Goal: Communication & Community: Answer question/provide support

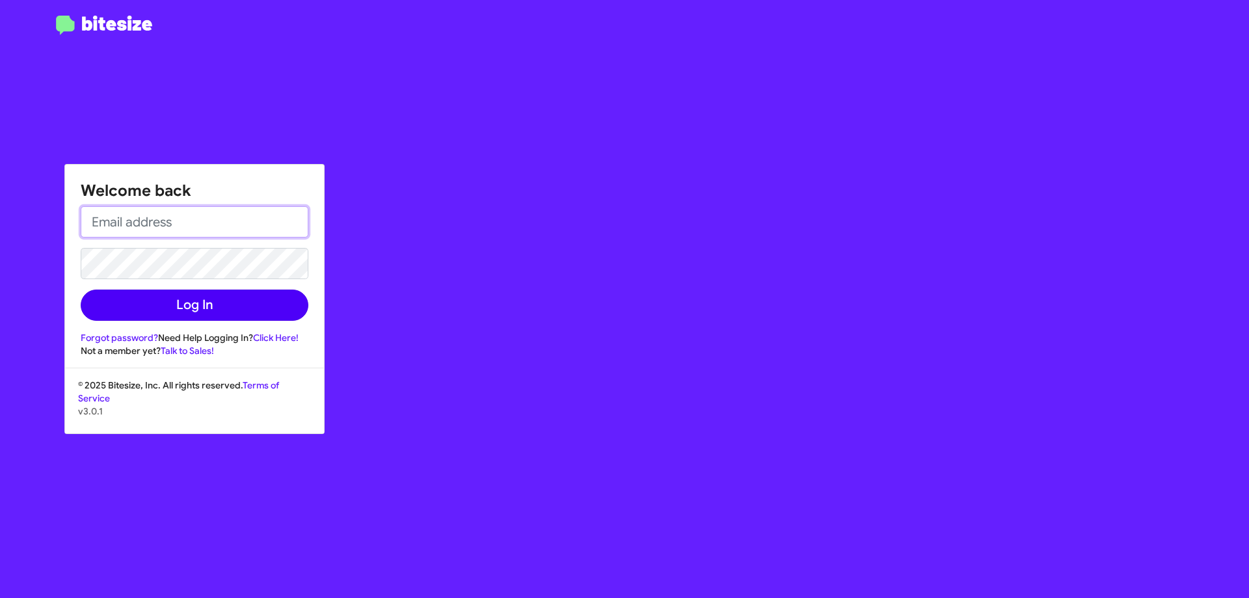
type input "[EMAIL_ADDRESS][DOMAIN_NAME]"
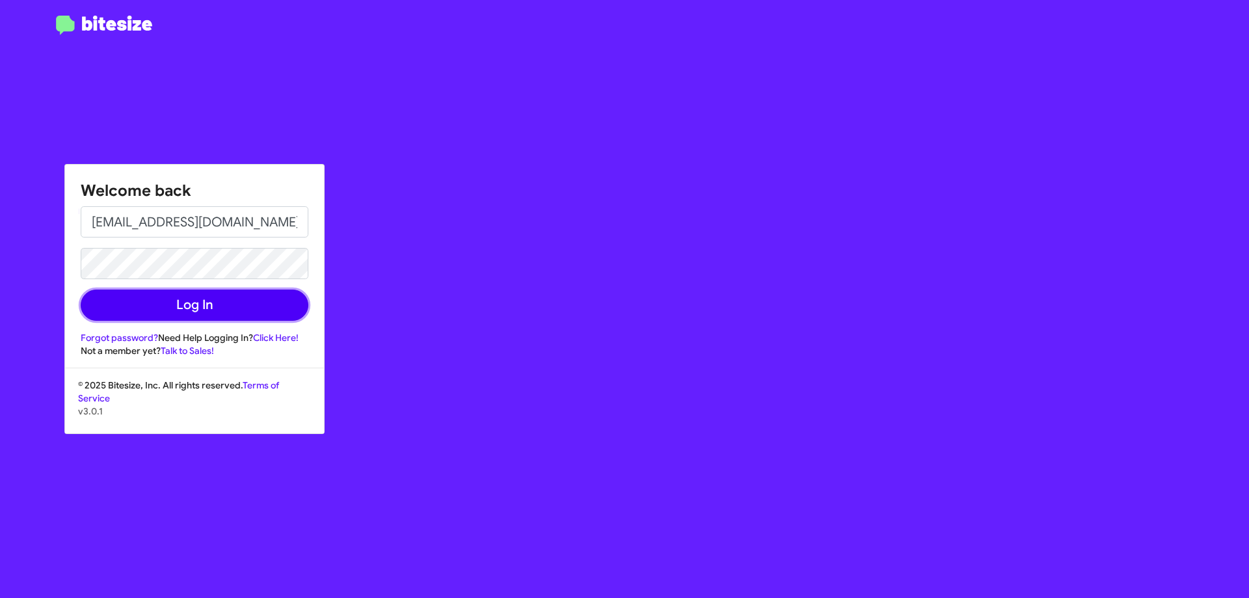
click at [210, 304] on button "Log In" at bounding box center [195, 304] width 228 height 31
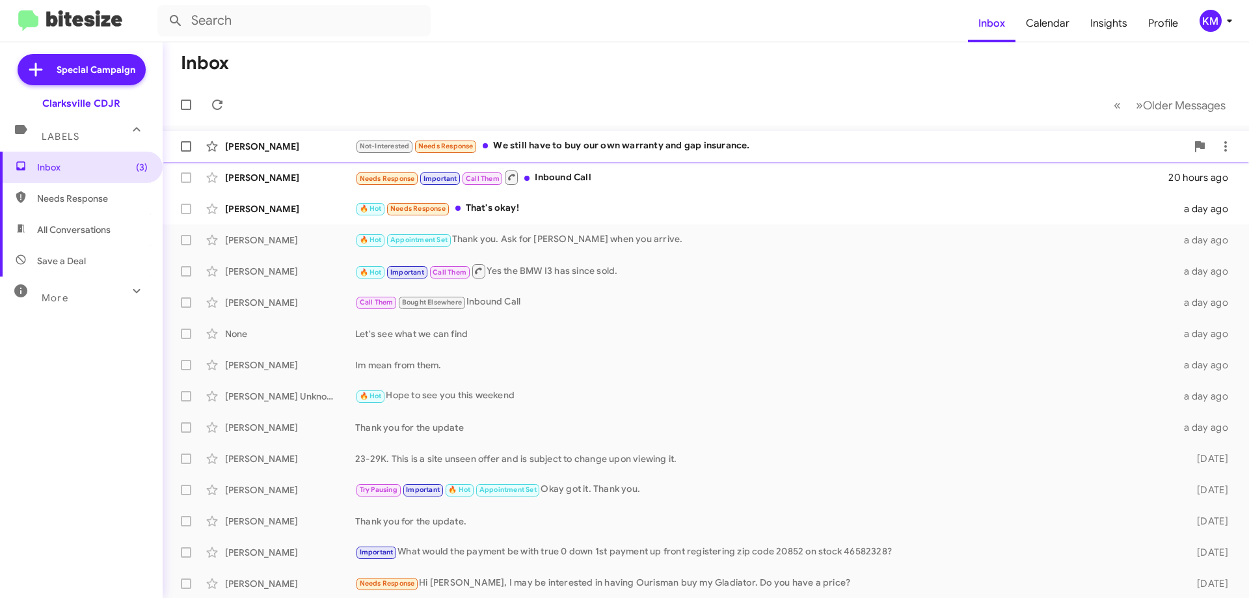
click at [712, 160] on span "[PERSON_NAME] Not-Interested Needs Response We still have to buy our own warran…" at bounding box center [706, 146] width 1086 height 31
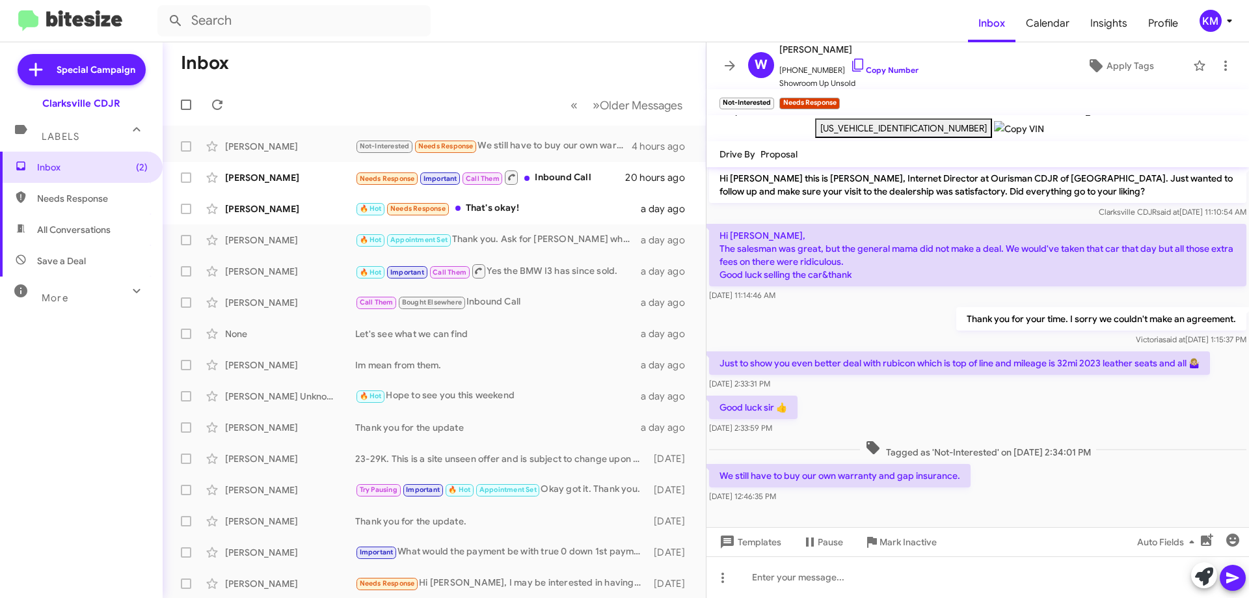
scroll to position [5, 0]
click at [55, 75] on span "Special Campaign" at bounding box center [82, 69] width 128 height 31
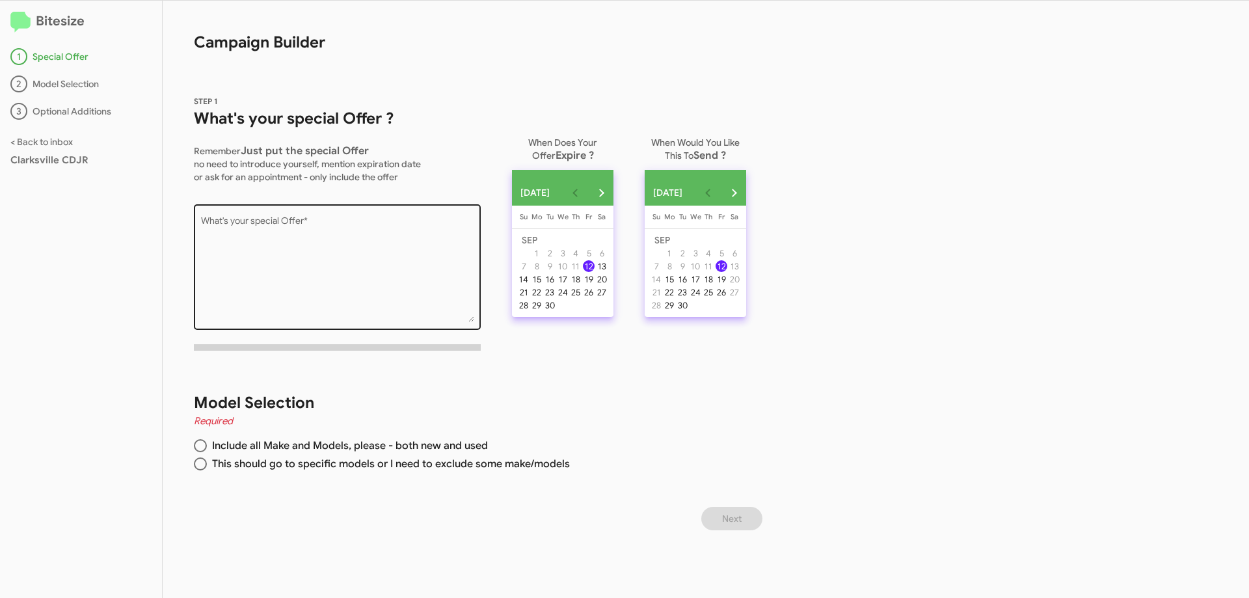
click at [280, 254] on textarea "What's your special Offer *" at bounding box center [337, 269] width 273 height 105
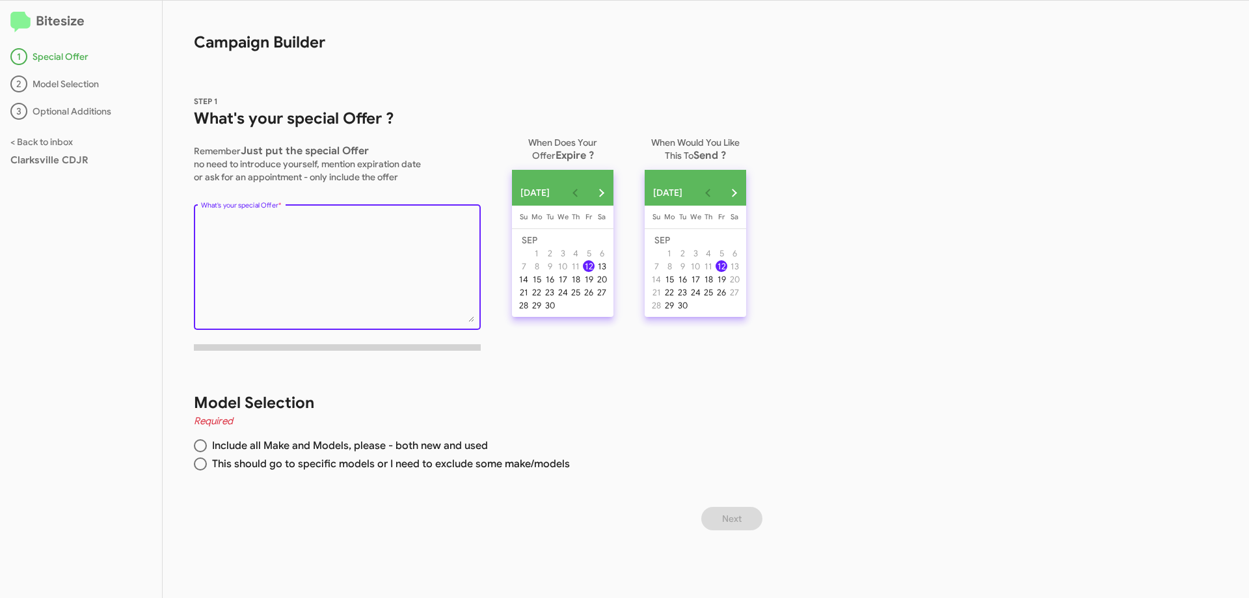
paste textarea "Drive [DATE] with 0% APR for up to 72 months on select units! Limited-time only…"
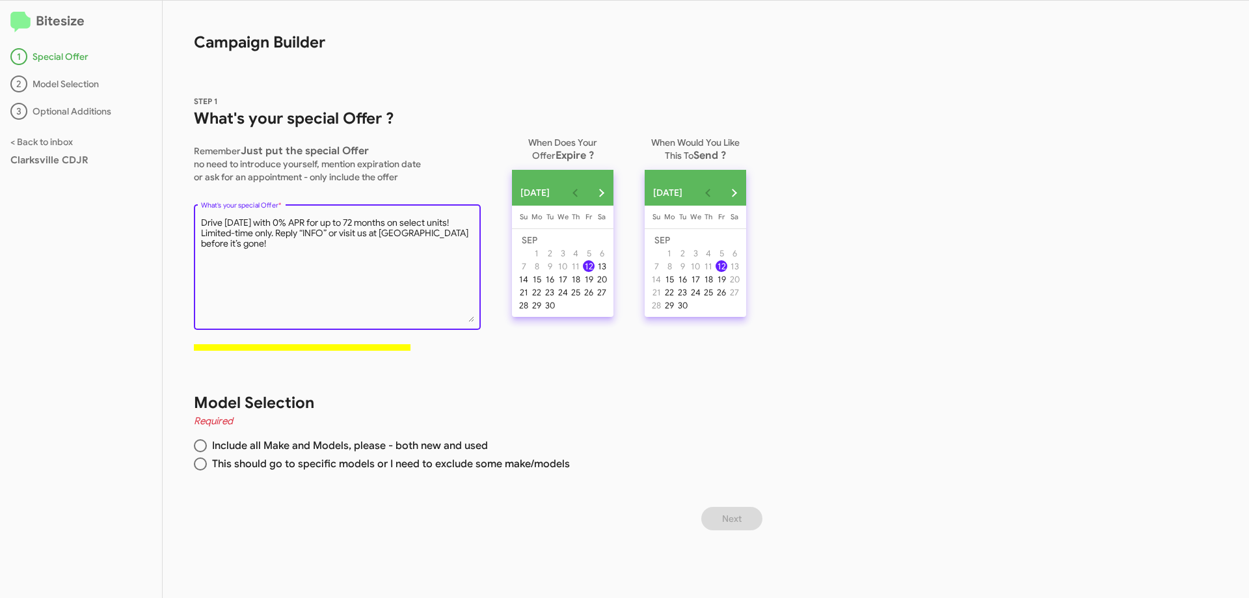
type textarea "Drive [DATE] with 0% APR for up to 72 months on select units! Limited-time only…"
click at [198, 446] on span at bounding box center [200, 445] width 13 height 13
click at [198, 446] on input "Include all Make and Models, please - both new and used" at bounding box center [200, 445] width 13 height 13
radio input "true"
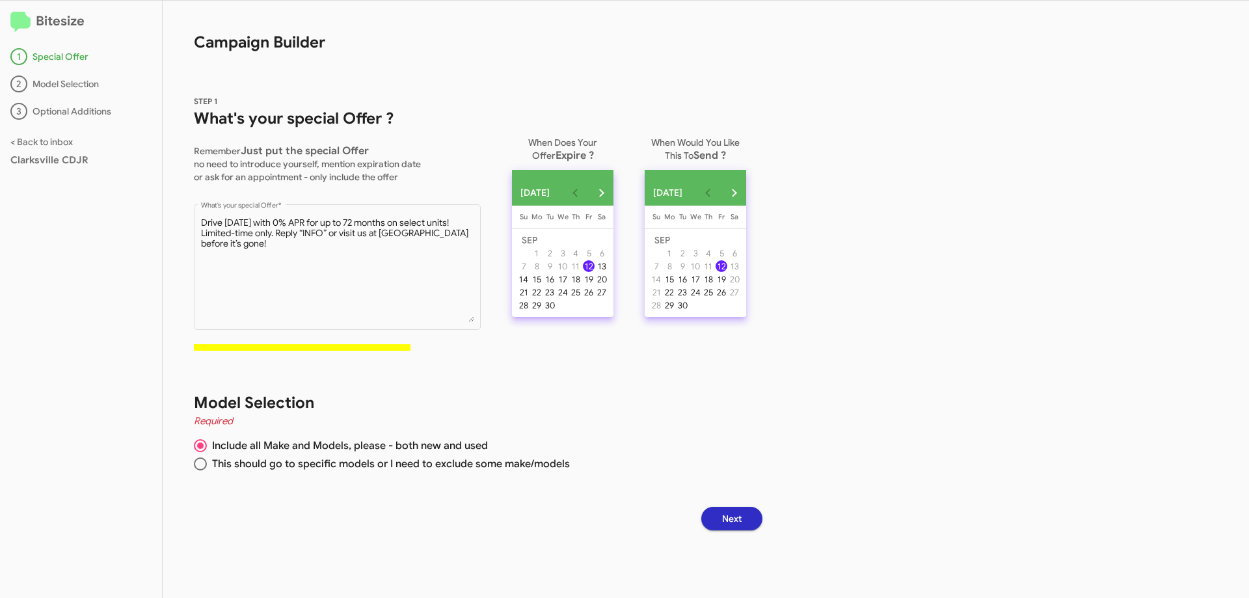
click at [758, 524] on button "Next" at bounding box center [731, 518] width 61 height 23
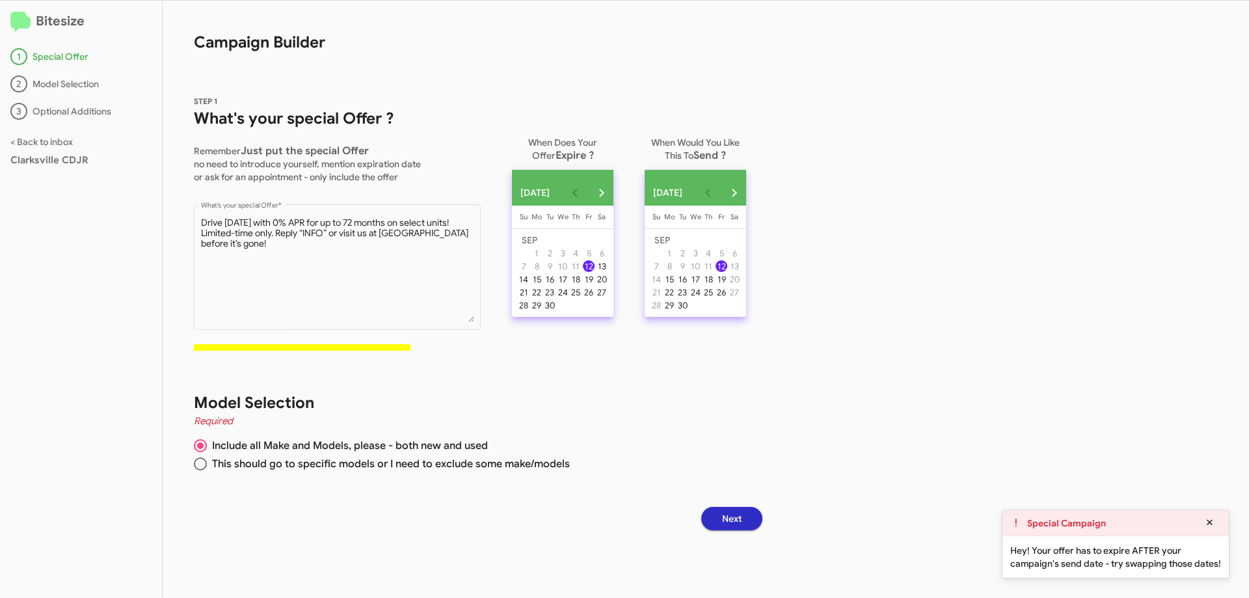
click at [552, 309] on div "30" at bounding box center [550, 305] width 12 height 12
click at [737, 523] on span "Next" at bounding box center [732, 518] width 20 height 23
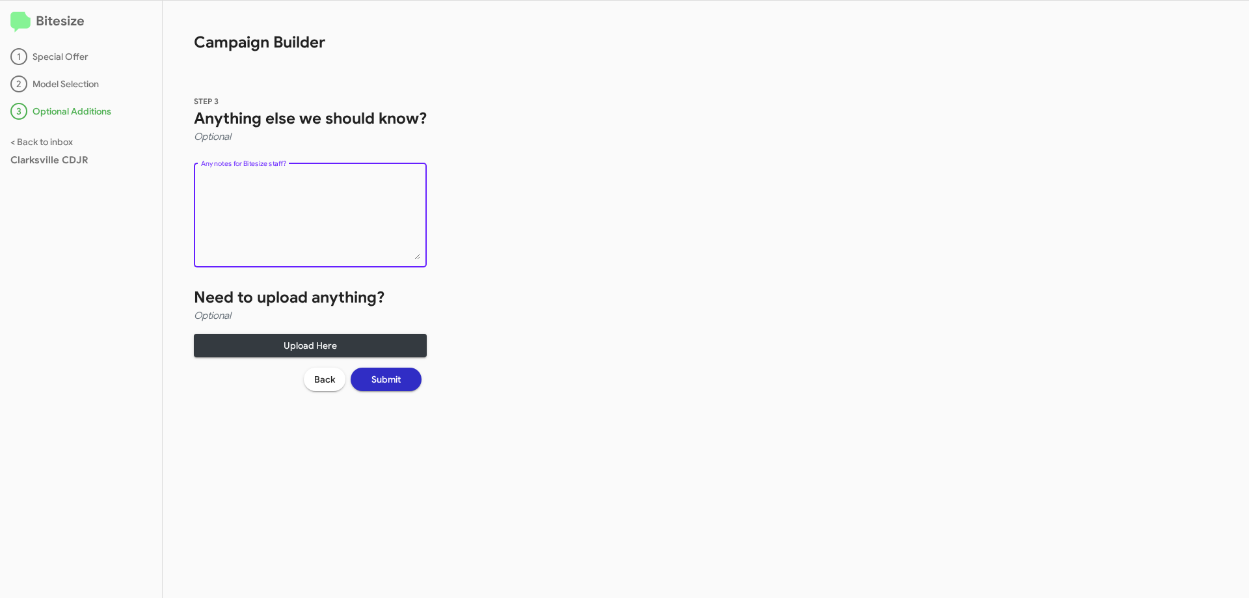
click at [266, 198] on textarea "Any notes for Bitesize staff?" at bounding box center [310, 217] width 219 height 85
click at [395, 388] on span "Submit" at bounding box center [385, 379] width 29 height 23
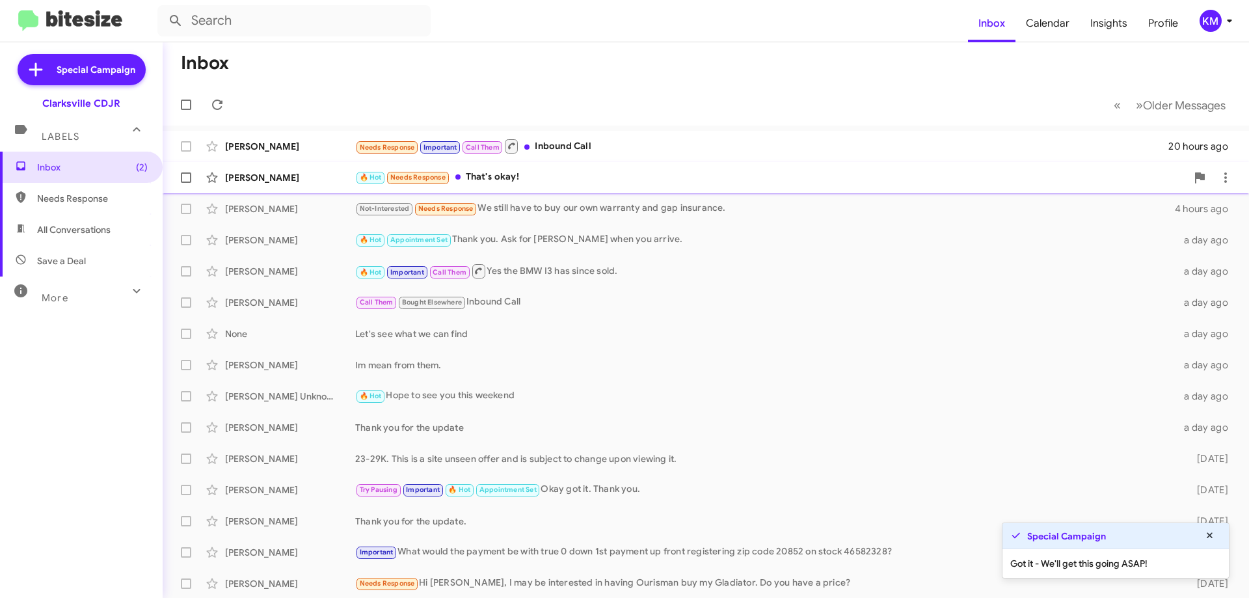
click at [502, 176] on div "🔥 Hot Needs Response That's okay!" at bounding box center [770, 177] width 831 height 15
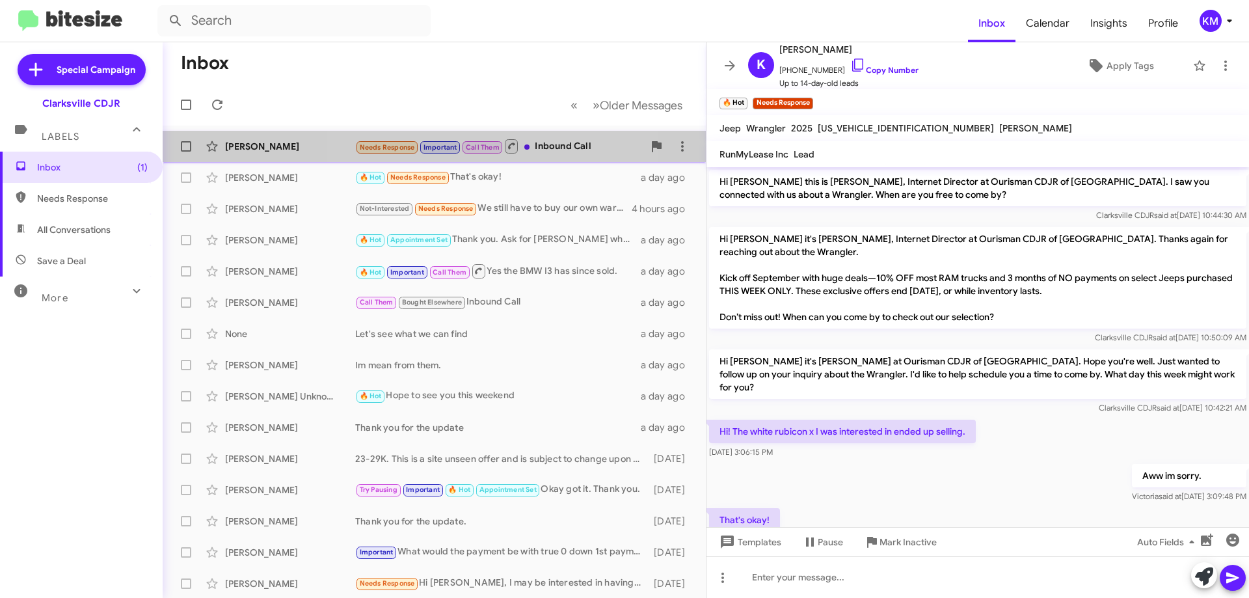
click at [483, 159] on span "[PERSON_NAME] Needs Response Important Call Them Inbound Call 20 hours ago" at bounding box center [434, 146] width 543 height 31
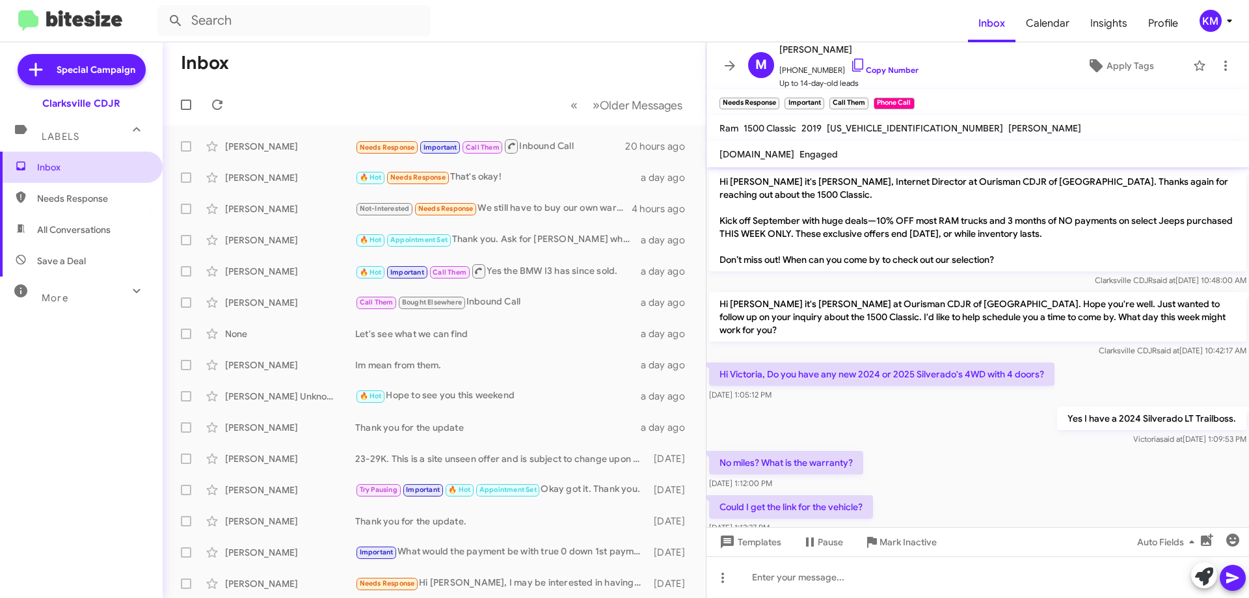
click at [64, 168] on span "Inbox" at bounding box center [92, 167] width 111 height 13
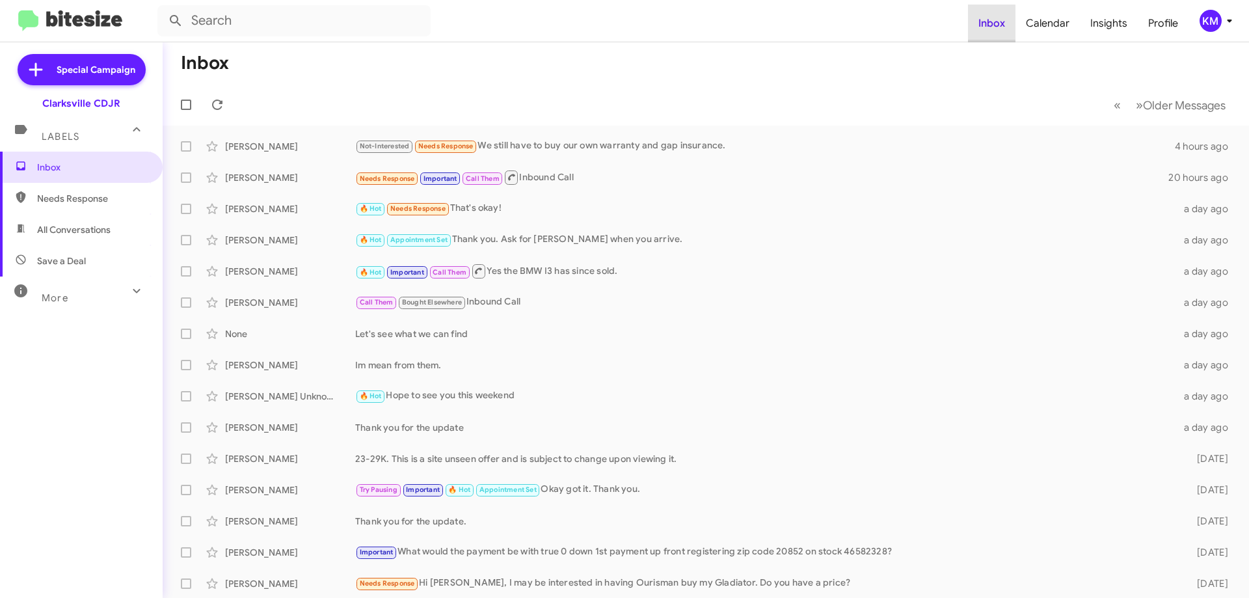
click at [985, 27] on span "Inbox" at bounding box center [991, 24] width 47 height 38
